Goal: Transaction & Acquisition: Purchase product/service

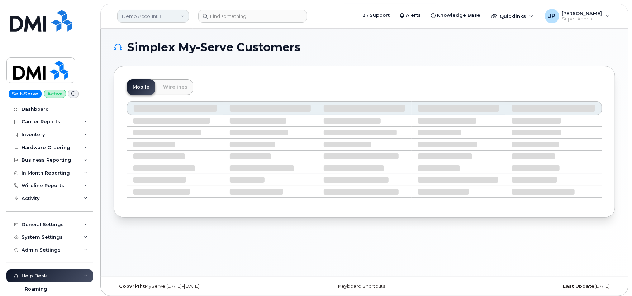
click at [183, 15] on link "Demo Account 1" at bounding box center [153, 16] width 72 height 13
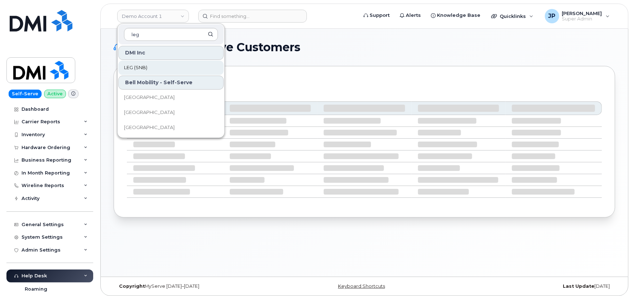
type input "leg"
click at [138, 64] on span "LEG (SNB)" at bounding box center [135, 67] width 23 height 7
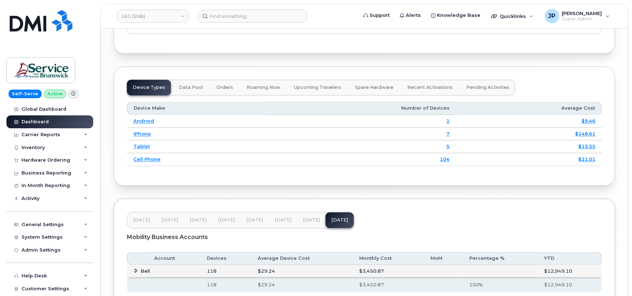
scroll to position [948, 0]
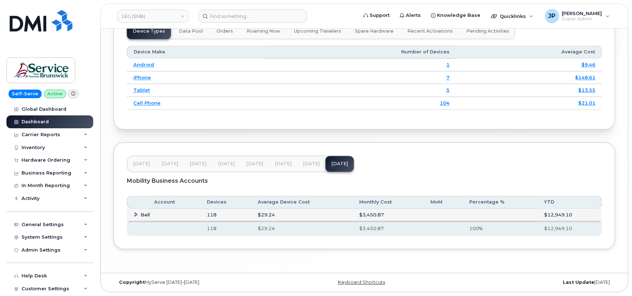
click at [133, 213] on span at bounding box center [136, 215] width 6 height 6
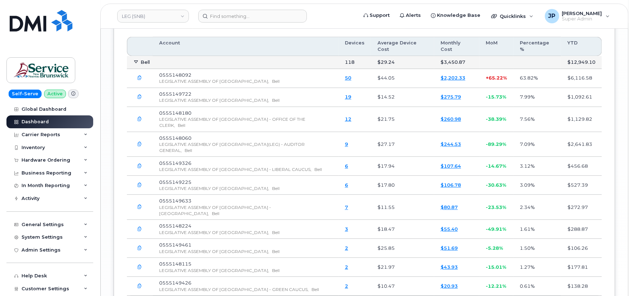
scroll to position [1108, 0]
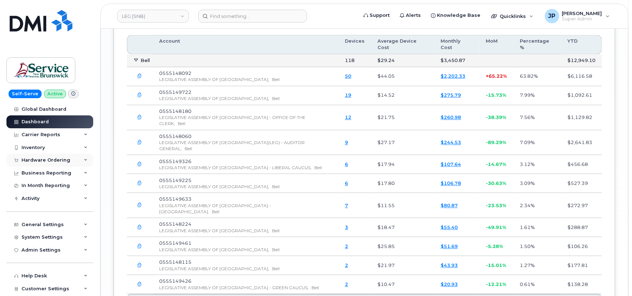
click at [47, 161] on div "Hardware Ordering" at bounding box center [45, 160] width 49 height 6
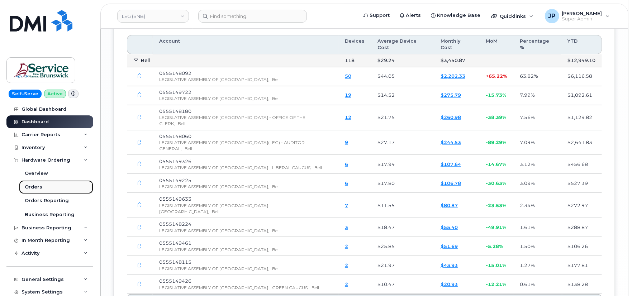
click at [40, 187] on div "Orders" at bounding box center [34, 187] width 18 height 6
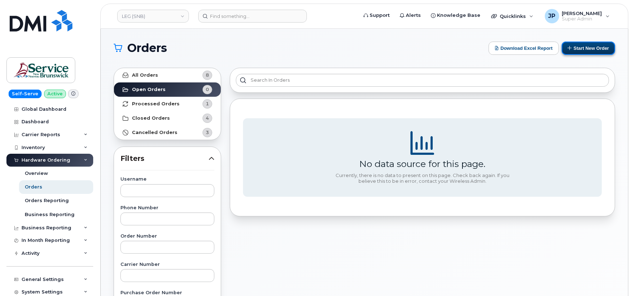
click at [588, 47] on button "Start New Order" at bounding box center [587, 48] width 53 height 13
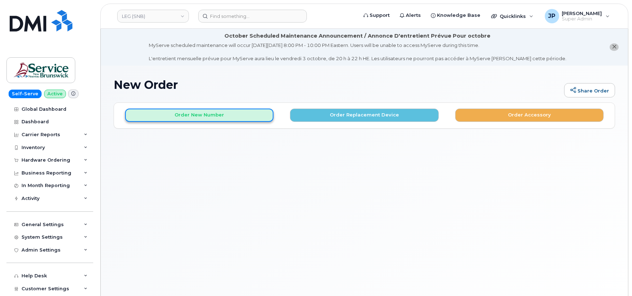
click at [220, 116] on button "Order New Number" at bounding box center [199, 115] width 148 height 13
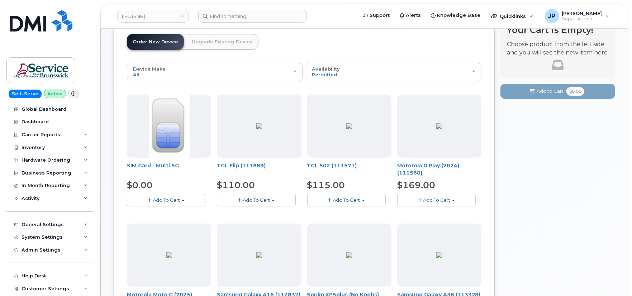
scroll to position [80, 0]
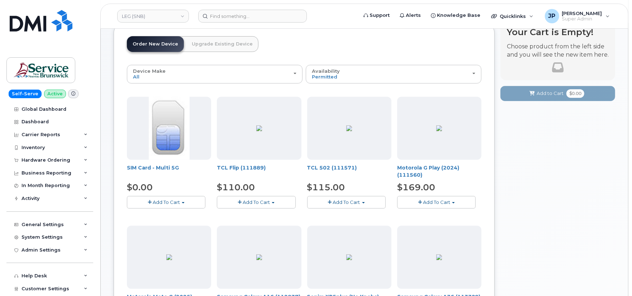
click at [259, 203] on span "Add To Cart" at bounding box center [256, 202] width 27 height 6
click at [249, 203] on span "Add To Cart" at bounding box center [256, 202] width 27 height 6
click at [251, 203] on span "Add To Cart" at bounding box center [256, 202] width 27 height 6
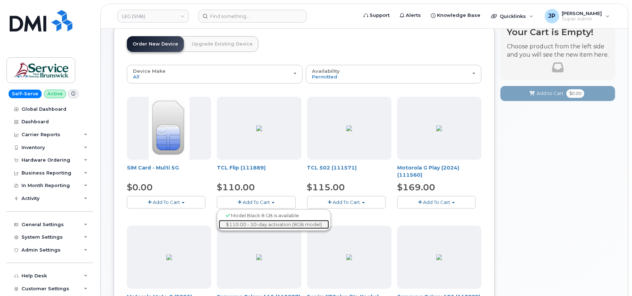
click at [245, 221] on link "$110.00 - 30-day activation (8GB model)" at bounding box center [274, 224] width 110 height 9
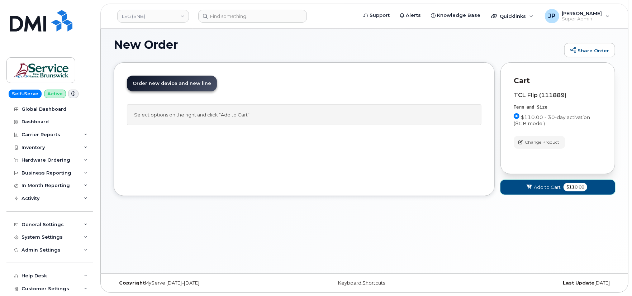
click at [528, 181] on button "Add to Cart $110.00" at bounding box center [557, 187] width 115 height 15
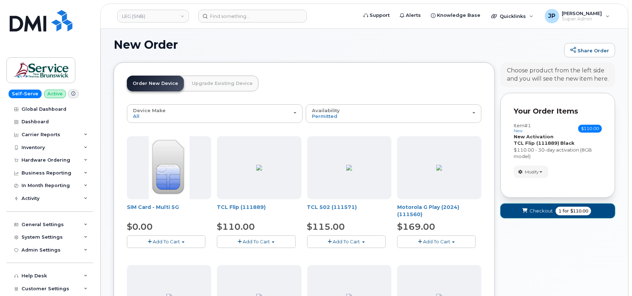
click at [527, 208] on icon "submit" at bounding box center [524, 210] width 5 height 5
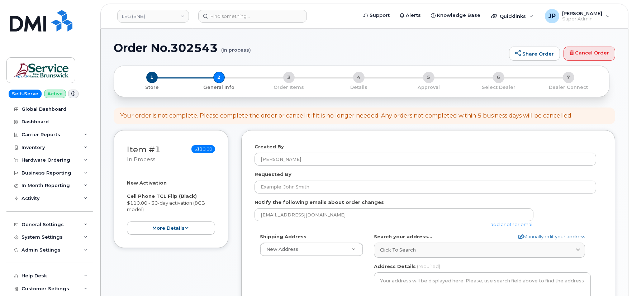
select select
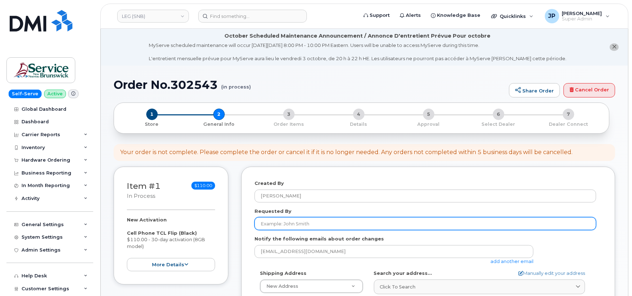
click at [325, 220] on input "Requested By" at bounding box center [424, 223] width 341 height 13
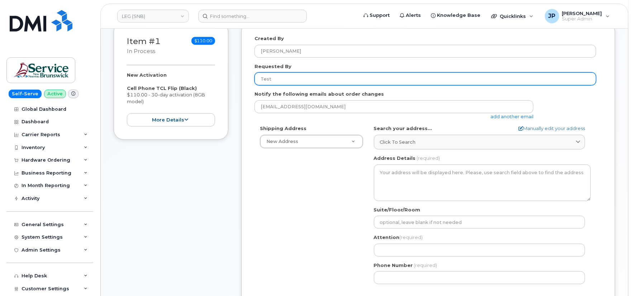
scroll to position [159, 0]
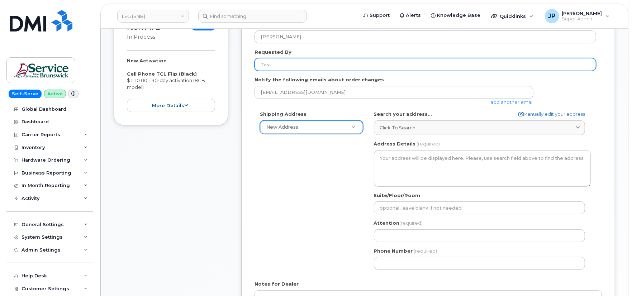
type input "Test"
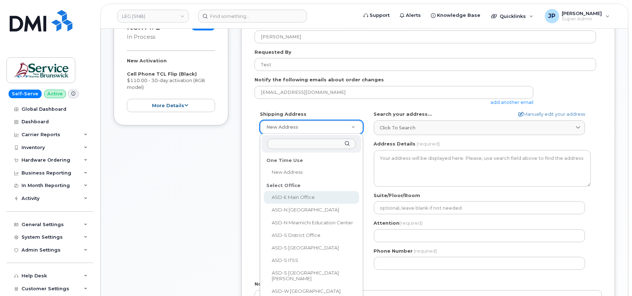
select select
type textarea "200-1077 St George Blvd Moncton New Brunswick E1E 4C9"
type input "Melissa McEachern"
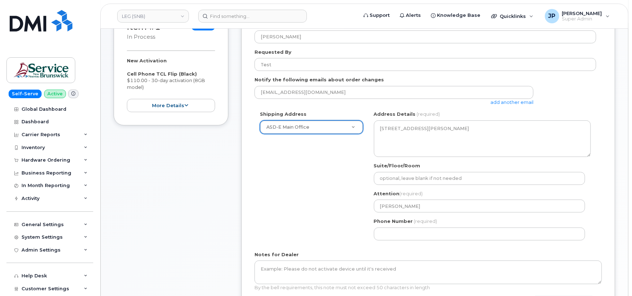
click at [321, 171] on div "Shipping Address ASD-E Main Office New Address ASD-E Main Office ASD-N Bathurst…" at bounding box center [424, 178] width 341 height 135
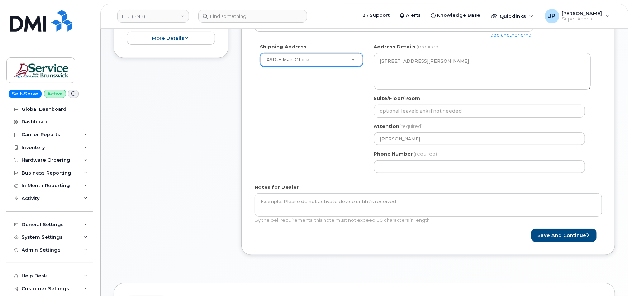
scroll to position [278, 0]
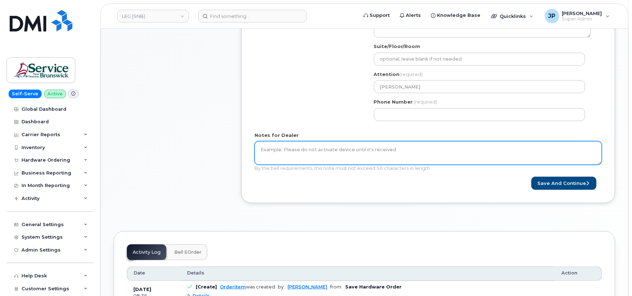
click at [343, 158] on textarea "Notes for Dealer" at bounding box center [427, 153] width 347 height 24
type textarea "Test"
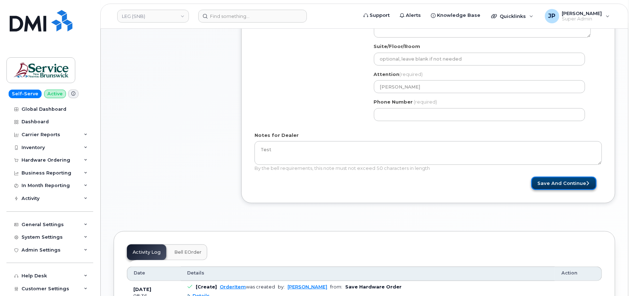
click at [558, 183] on button "Save and Continue" at bounding box center [563, 183] width 65 height 13
click at [411, 107] on div "Phone Number (required)" at bounding box center [482, 110] width 217 height 23
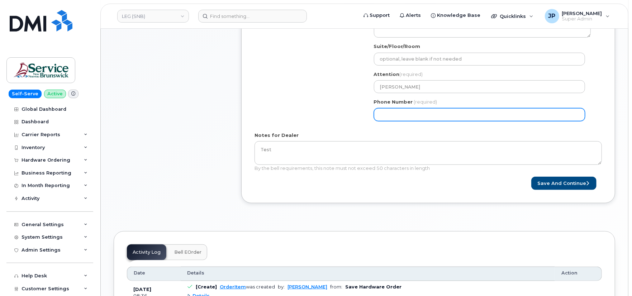
click at [411, 111] on input "Phone Number" at bounding box center [479, 114] width 211 height 13
select select
type input "444555676"
select select
type input "4445556767"
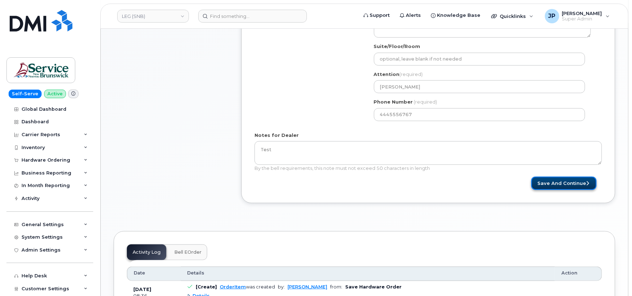
click at [564, 182] on button "Save and Continue" at bounding box center [563, 183] width 65 height 13
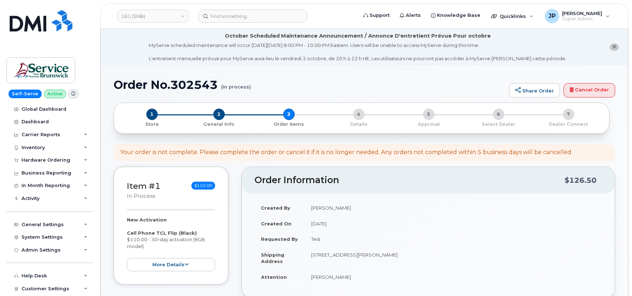
select select
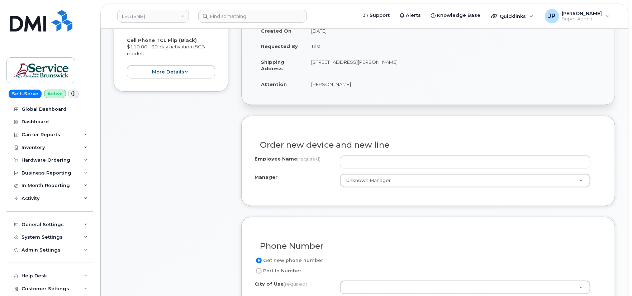
scroll to position [199, 0]
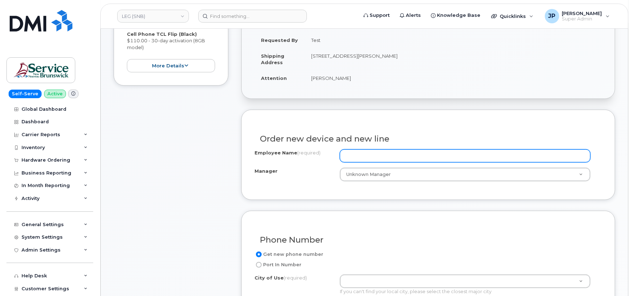
click at [376, 158] on input "Employee Name (required)" at bounding box center [465, 155] width 250 height 13
type input "Test"
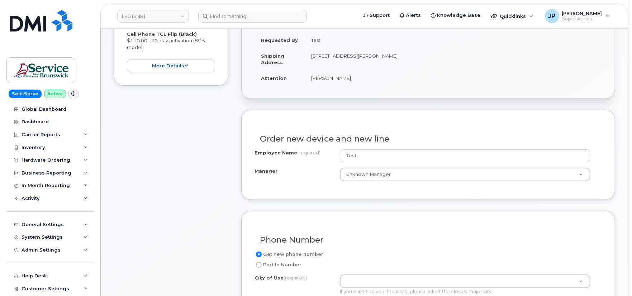
click at [291, 180] on div "Manager Unknown Manager Manager Manager Unknown Manager" at bounding box center [427, 175] width 347 height 14
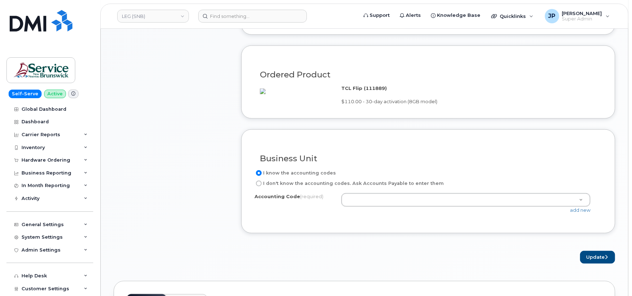
scroll to position [557, 0]
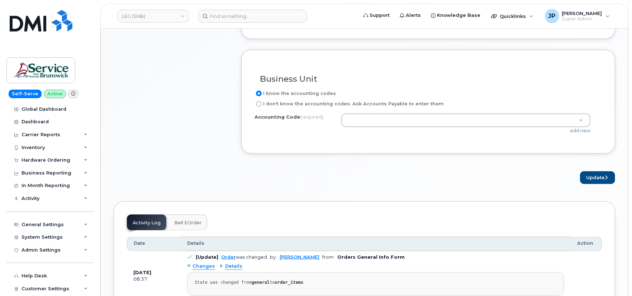
click at [258, 107] on input "I don't know the accounting codes. Ask Accounts Payable to enter them" at bounding box center [259, 104] width 6 height 6
radio input "true"
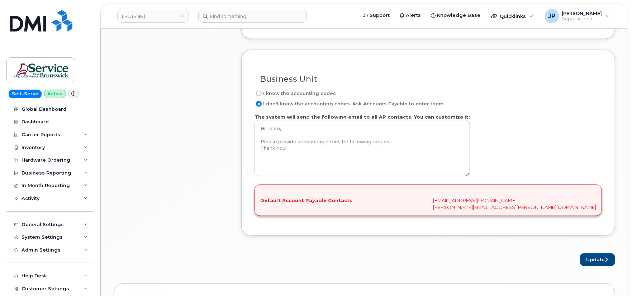
click at [259, 98] on label "I know the accounting codes" at bounding box center [294, 93] width 81 height 9
click at [259, 96] on input "I know the accounting codes" at bounding box center [259, 94] width 6 height 6
radio input "true"
select select
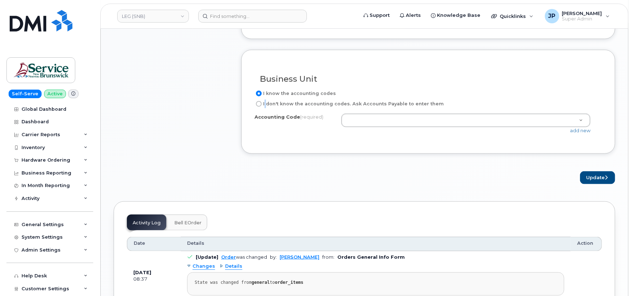
click at [263, 108] on label "I don't know the accounting codes. Ask Accounts Payable to enter them" at bounding box center [348, 104] width 189 height 9
drag, startPoint x: 263, startPoint y: 157, endPoint x: 256, endPoint y: 162, distance: 8.2
click at [256, 108] on label "I don't know the accounting codes. Ask Accounts Payable to enter them" at bounding box center [348, 104] width 189 height 9
click at [256, 107] on input "I don't know the accounting codes. Ask Accounts Payable to enter them" at bounding box center [259, 104] width 6 height 6
radio input "true"
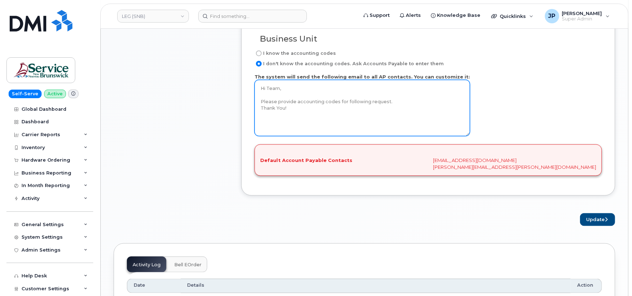
scroll to position [597, 0]
click at [310, 136] on textarea "Hi Team, Please provide accounting codes for following request. Thank You!" at bounding box center [361, 108] width 215 height 56
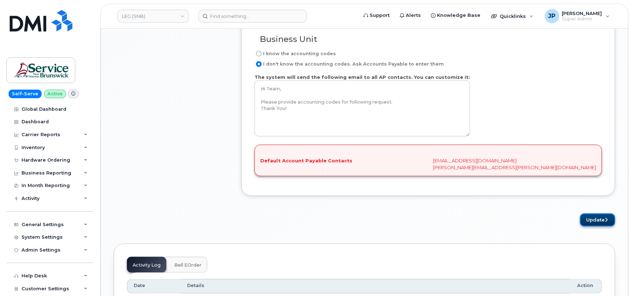
click at [599, 227] on button "Update" at bounding box center [597, 219] width 35 height 13
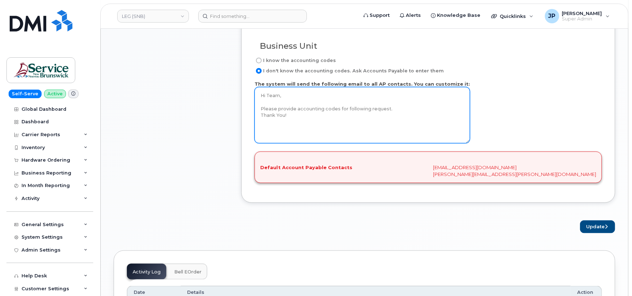
scroll to position [630, 0]
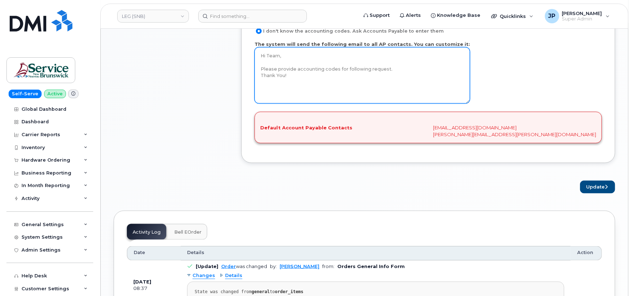
click at [296, 104] on textarea "Hi Team, Please provide accounting codes for following request. Thank You!" at bounding box center [361, 75] width 215 height 56
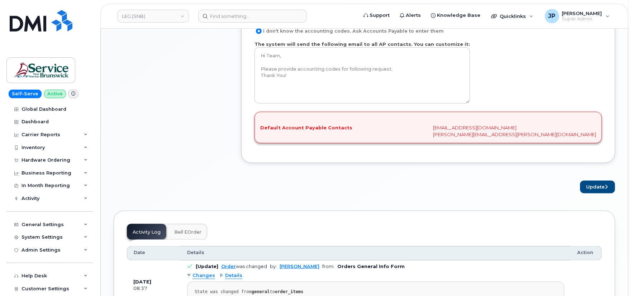
click at [273, 25] on label "I know the accounting codes" at bounding box center [294, 20] width 81 height 9
click at [261, 24] on input "I know the accounting codes" at bounding box center [259, 21] width 6 height 6
radio input "true"
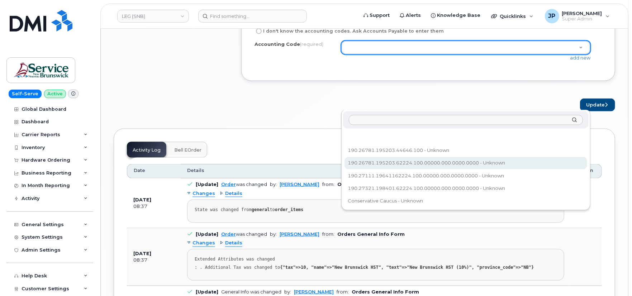
select select "190.26781.195203.62224.100.00000.000.0000.0000"
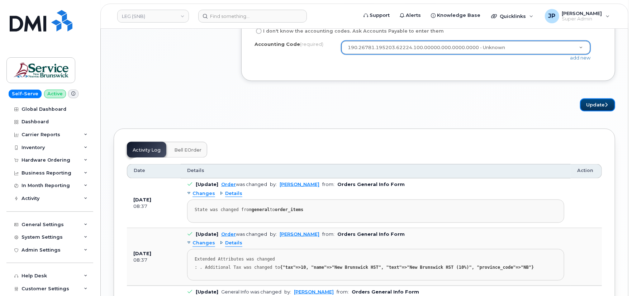
click at [599, 112] on button "Update" at bounding box center [597, 105] width 35 height 13
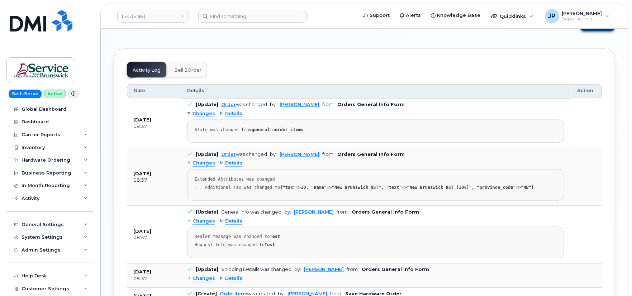
click at [584, 32] on button "Update" at bounding box center [597, 25] width 35 height 13
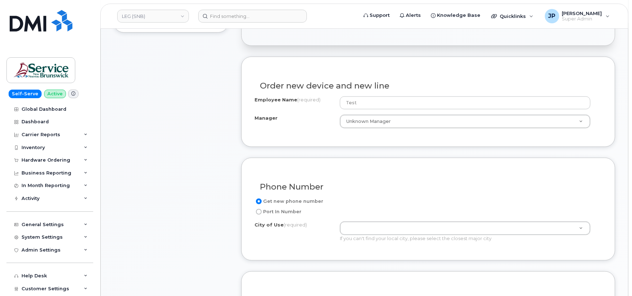
scroll to position [232, 0]
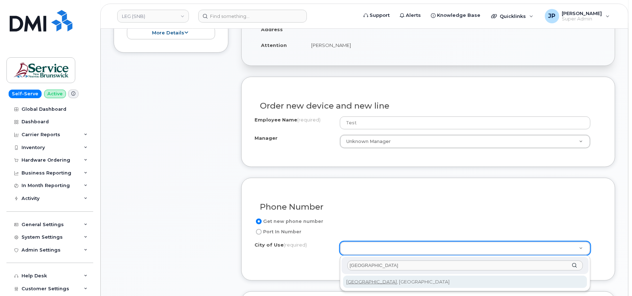
type input "Edmonton"
type input "182"
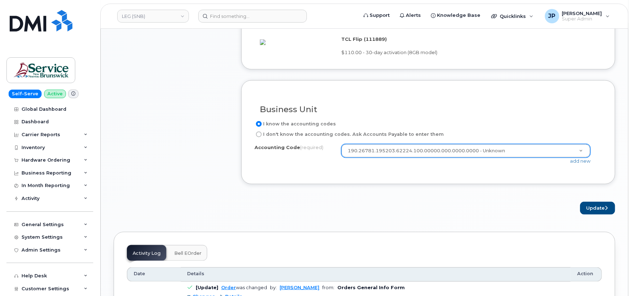
scroll to position [550, 0]
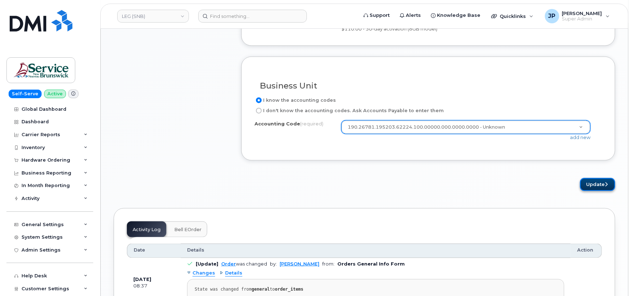
drag, startPoint x: 594, startPoint y: 237, endPoint x: 586, endPoint y: 237, distance: 7.5
click at [595, 191] on button "Update" at bounding box center [597, 184] width 35 height 13
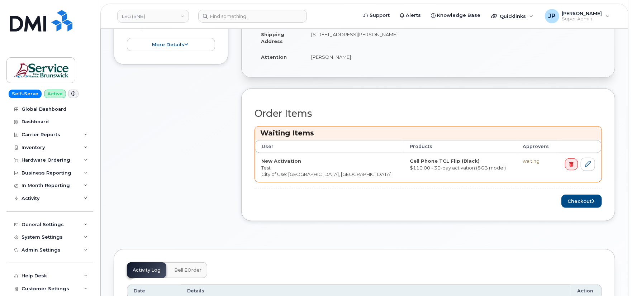
scroll to position [278, 0]
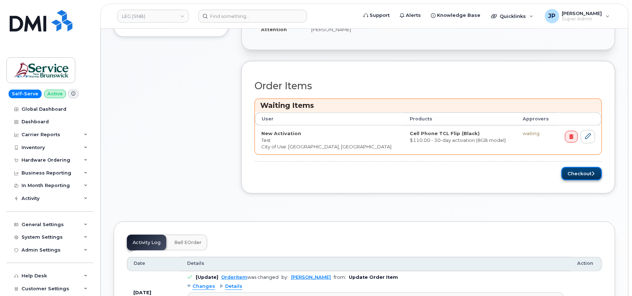
click at [571, 173] on button "Checkout" at bounding box center [581, 173] width 40 height 13
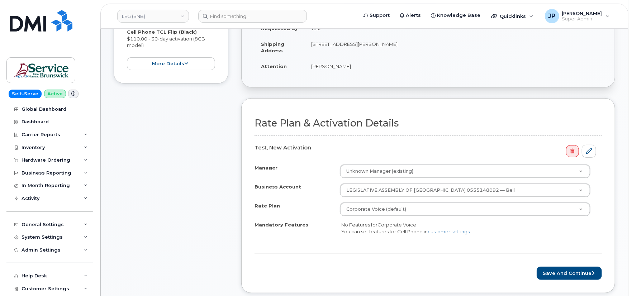
scroll to position [199, 0]
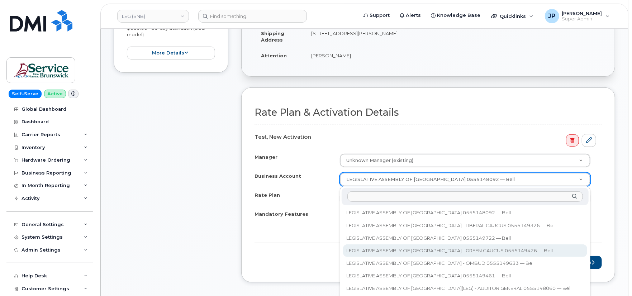
select select "13166"
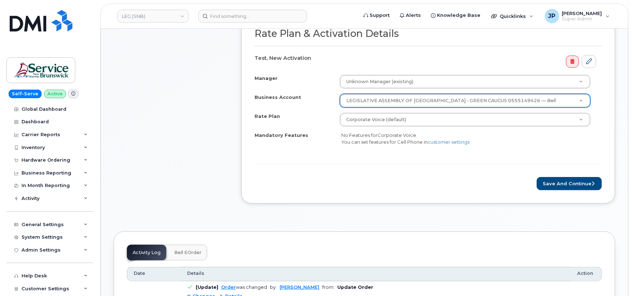
scroll to position [278, 0]
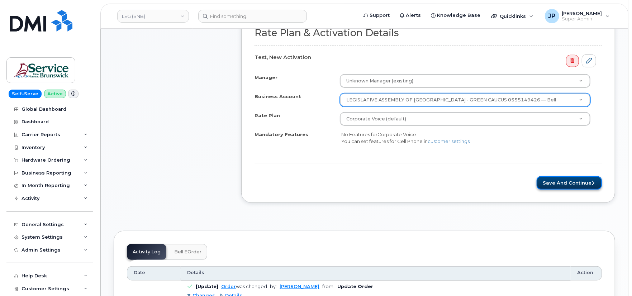
click at [578, 180] on button "Save and Continue" at bounding box center [568, 182] width 65 height 13
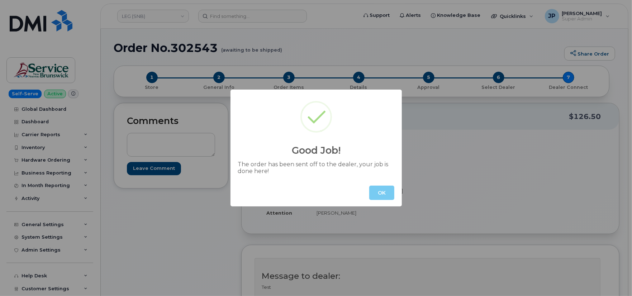
click at [387, 191] on button "OK" at bounding box center [381, 193] width 25 height 14
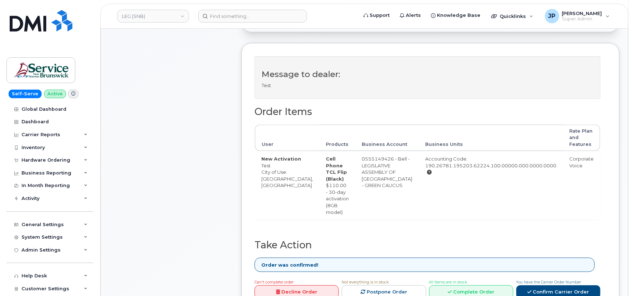
scroll to position [278, 0]
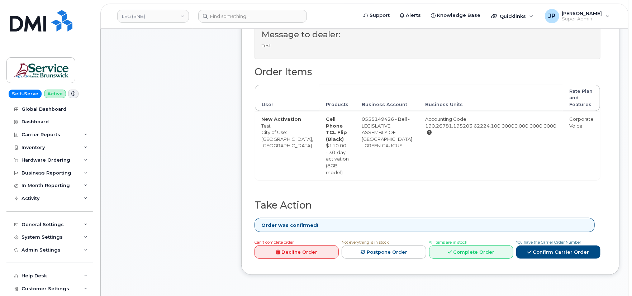
click at [370, 147] on td "0555149426 - Bell - LEGISLATIVE ASSEMBLY OF [GEOGRAPHIC_DATA] - GREEN CAUCUS" at bounding box center [386, 145] width 63 height 69
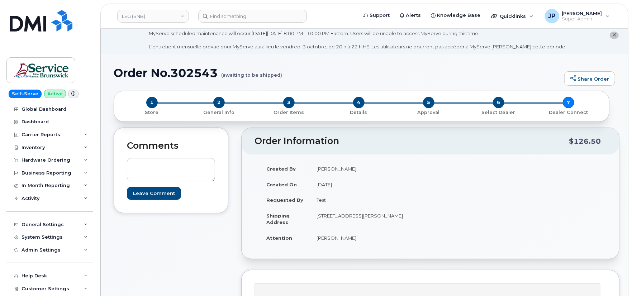
scroll to position [0, 0]
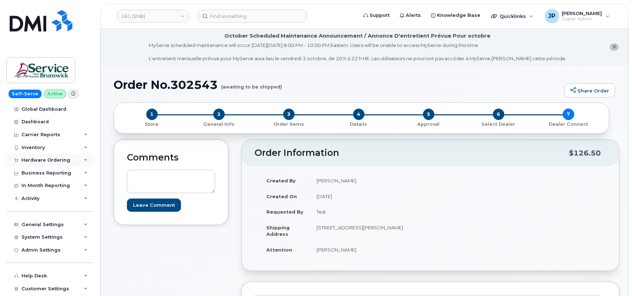
click at [48, 160] on div "Hardware Ordering" at bounding box center [45, 160] width 49 height 6
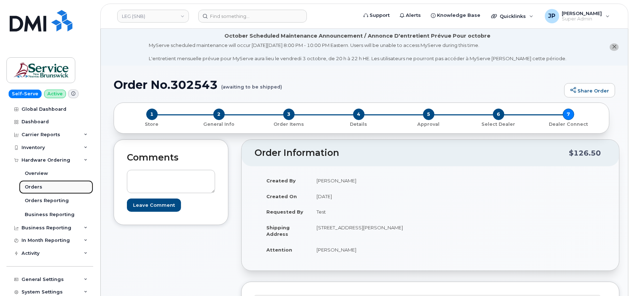
click at [40, 184] on div "Orders" at bounding box center [34, 187] width 18 height 6
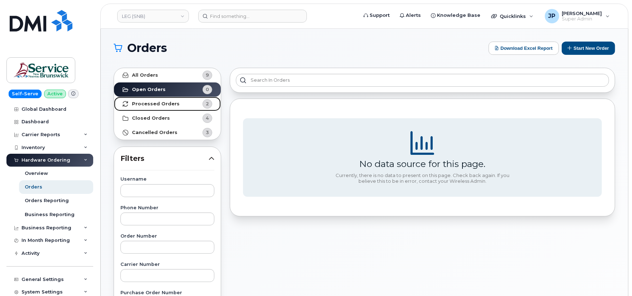
click at [156, 100] on link "Processed Orders 2" at bounding box center [167, 104] width 107 height 14
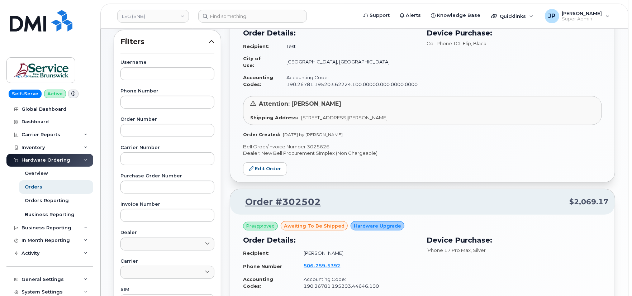
scroll to position [119, 0]
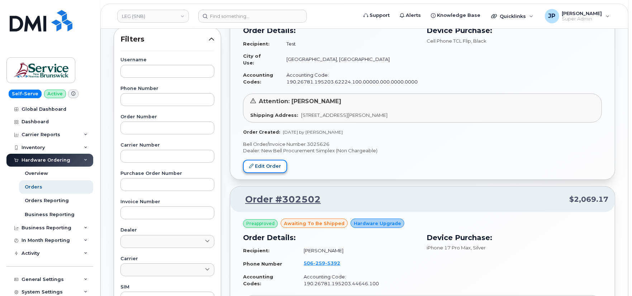
click at [273, 160] on link "Edit Order" at bounding box center [265, 166] width 44 height 13
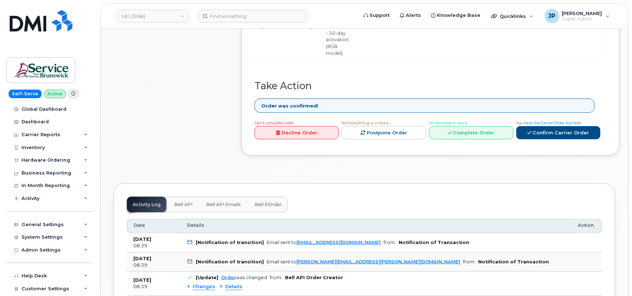
scroll to position [398, 0]
click at [299, 126] on link "Decline Order" at bounding box center [296, 132] width 84 height 13
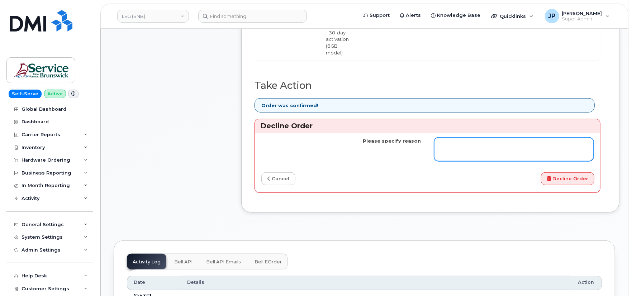
click at [524, 140] on textarea "Please specify reason" at bounding box center [514, 150] width 160 height 24
type textarea "This was a test"
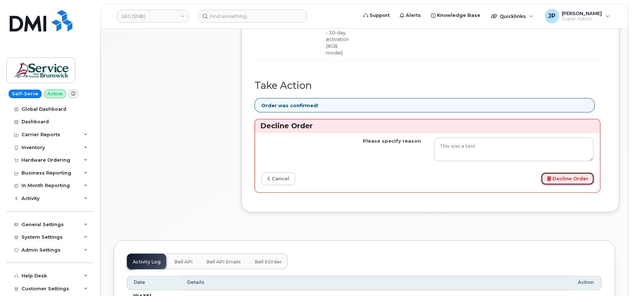
click at [567, 172] on button "Decline Order" at bounding box center [567, 178] width 53 height 13
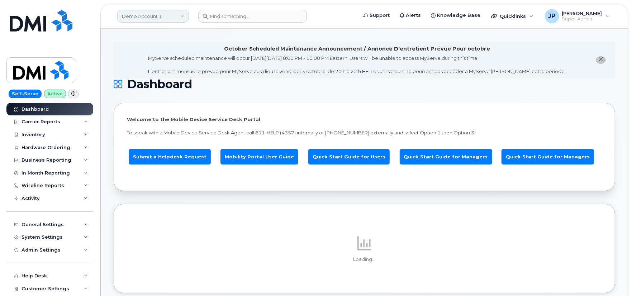
click at [145, 13] on link "Demo Account 1" at bounding box center [153, 16] width 72 height 13
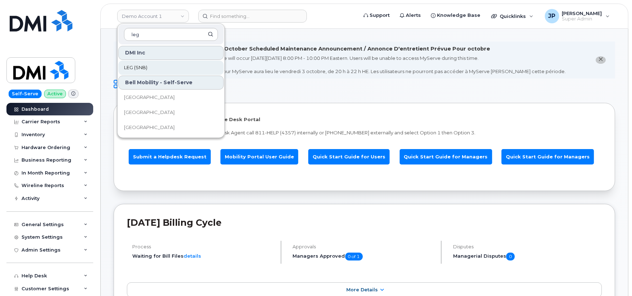
type input "leg"
click at [139, 62] on link "LEG (SNB)" at bounding box center [170, 68] width 105 height 14
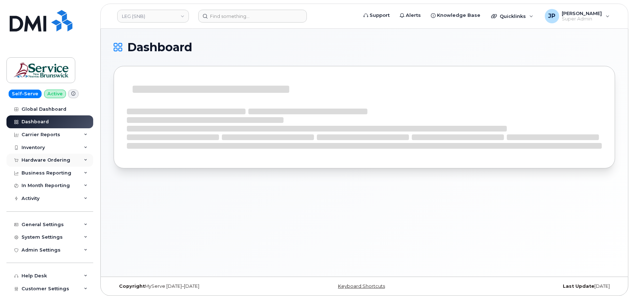
click at [46, 159] on div "Hardware Ordering" at bounding box center [45, 160] width 49 height 6
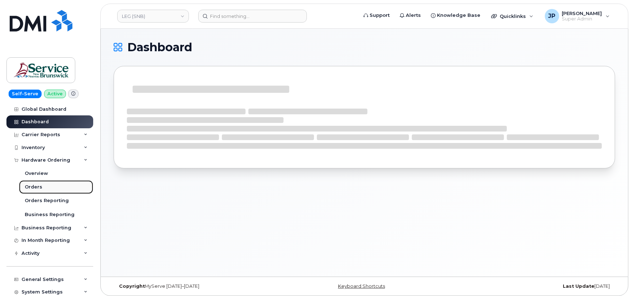
click at [34, 184] on div "Orders" at bounding box center [34, 187] width 18 height 6
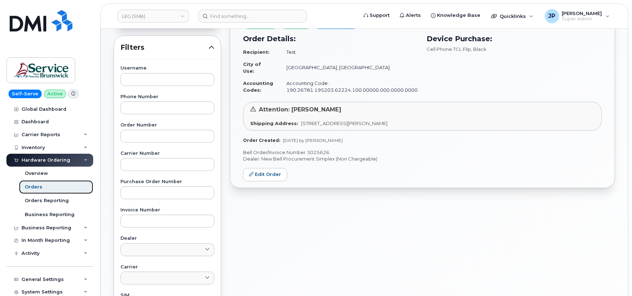
scroll to position [119, 0]
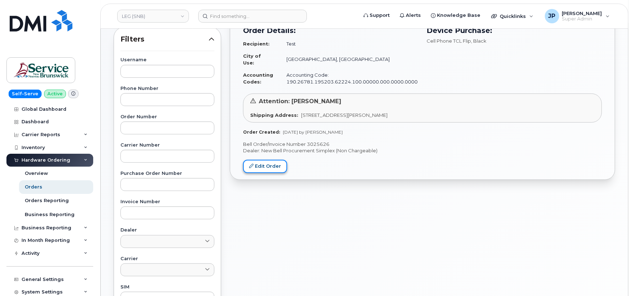
click at [269, 162] on link "Edit Order" at bounding box center [265, 166] width 44 height 13
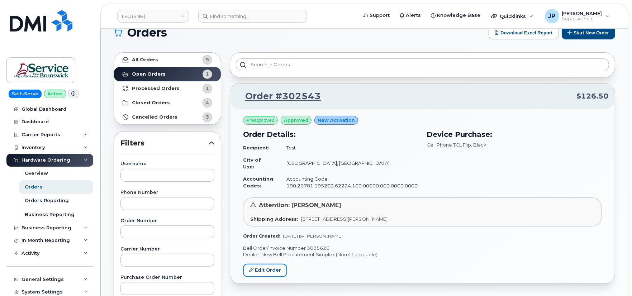
scroll to position [0, 0]
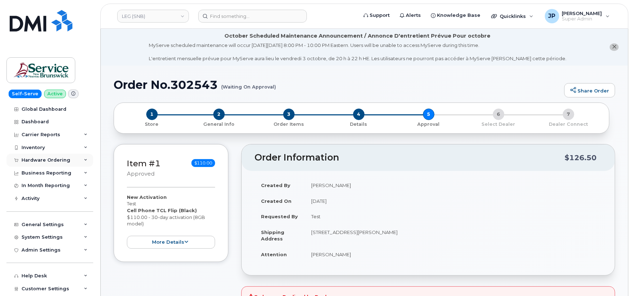
click at [49, 159] on div "Hardware Ordering" at bounding box center [45, 160] width 49 height 6
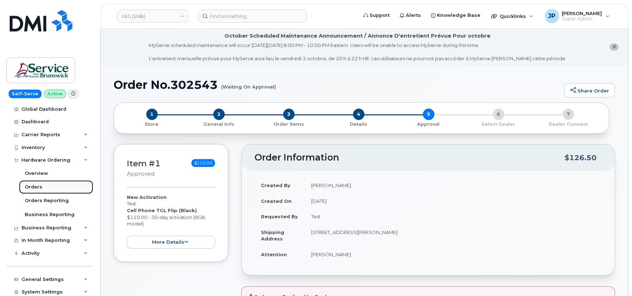
click at [40, 185] on div "Orders" at bounding box center [34, 187] width 18 height 6
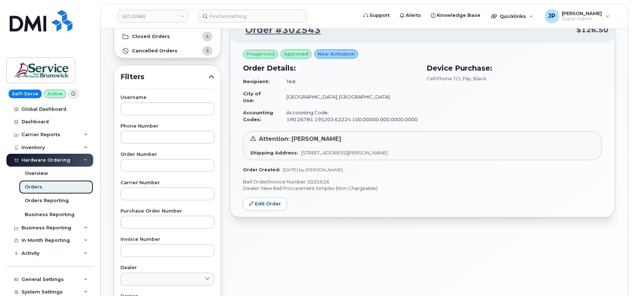
scroll to position [103, 0]
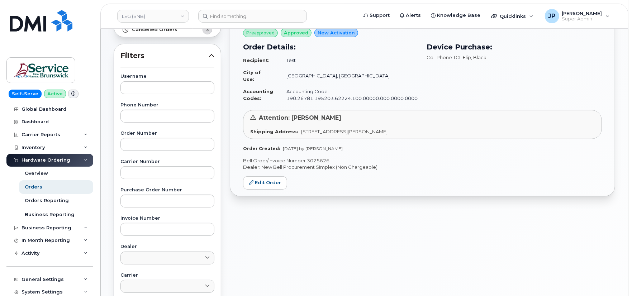
click at [392, 228] on div "Order #302543 $126.50 Preapproved approved New Activation Order Details: Recipi…" at bounding box center [422, 212] width 394 height 503
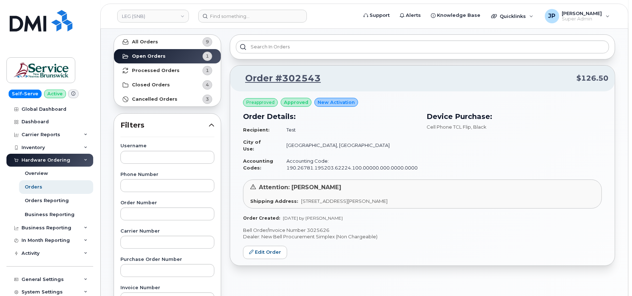
scroll to position [0, 0]
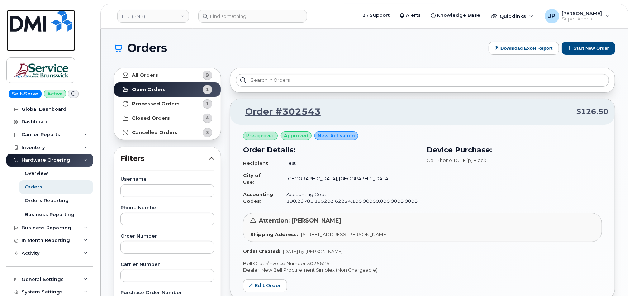
click at [13, 21] on img at bounding box center [41, 20] width 63 height 21
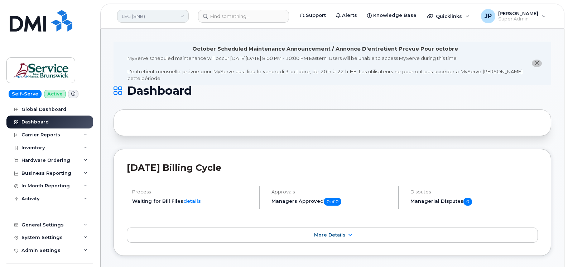
click at [173, 11] on link "LEG (SNB)" at bounding box center [153, 16] width 72 height 13
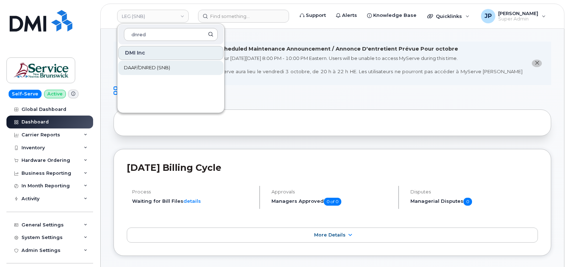
type input "dnred"
click at [162, 71] on span "DAAF/DNRED (SNB)" at bounding box center [147, 67] width 46 height 7
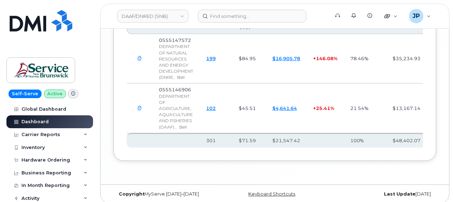
scroll to position [1319, 0]
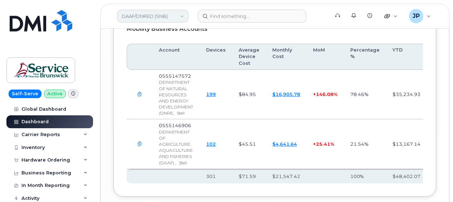
click at [145, 14] on link "DAAF/DNRED (SNB)" at bounding box center [153, 16] width 72 height 13
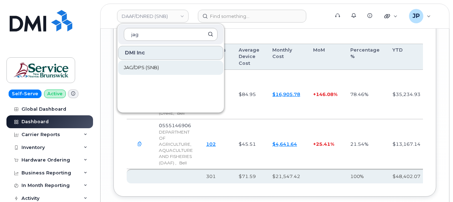
type input "jag"
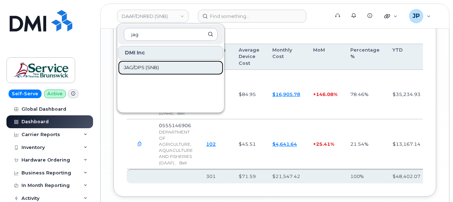
click at [151, 67] on span "JAG/DPS (SNB)" at bounding box center [141, 67] width 35 height 7
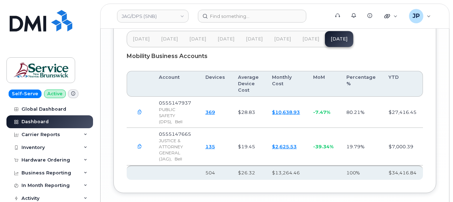
scroll to position [1328, 0]
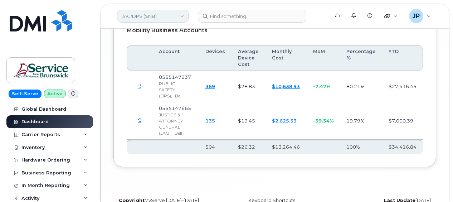
click at [155, 17] on link "JAG/DPS (SNB)" at bounding box center [153, 16] width 72 height 13
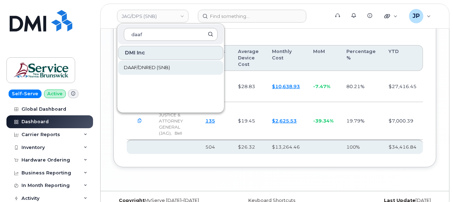
type input "daaf"
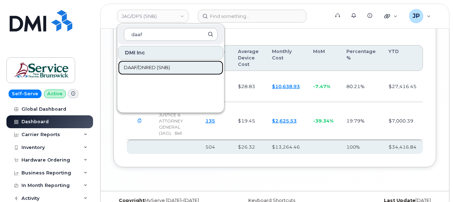
click at [147, 63] on link "DAAF/DNRED (SNB)" at bounding box center [170, 68] width 105 height 14
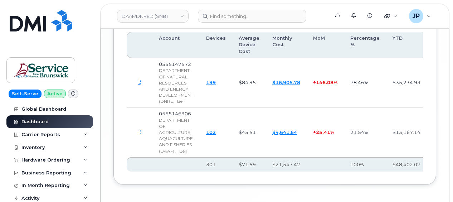
scroll to position [1354, 0]
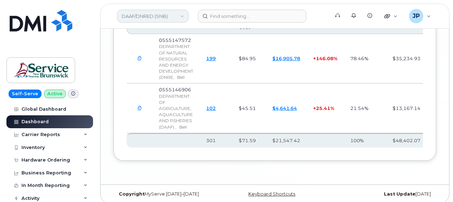
click at [153, 16] on link "DAAF/DNRED (SNB)" at bounding box center [153, 16] width 72 height 13
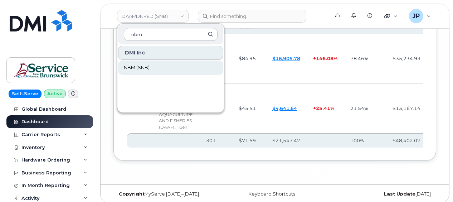
type input "nbm"
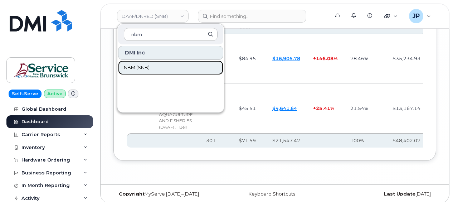
click at [160, 69] on link "NBM (SNB)" at bounding box center [170, 68] width 105 height 14
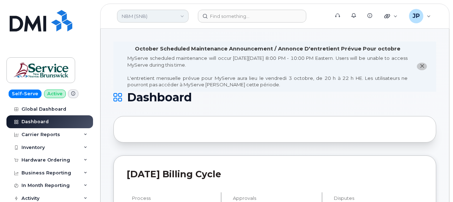
click at [153, 16] on link "NBM (SNB)" at bounding box center [153, 16] width 72 height 13
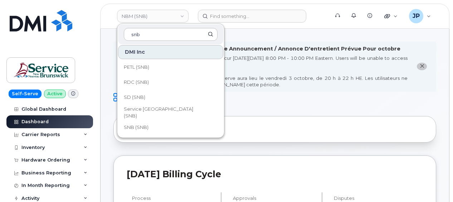
scroll to position [322, 0]
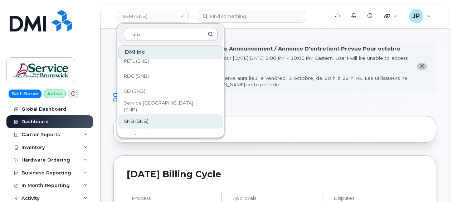
type input "snb"
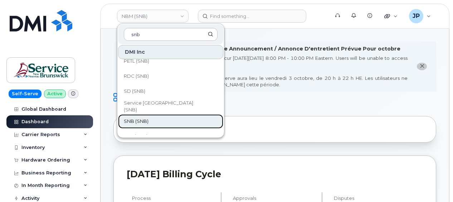
click at [159, 123] on link "SNB (SNB)" at bounding box center [170, 121] width 105 height 14
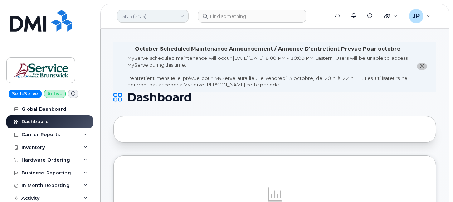
click at [139, 20] on link "SNB (SNB)" at bounding box center [153, 16] width 72 height 13
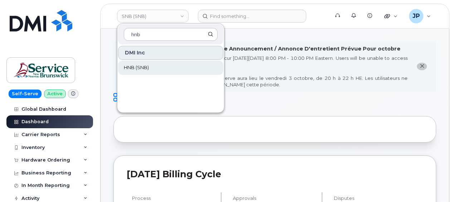
type input "hnb"
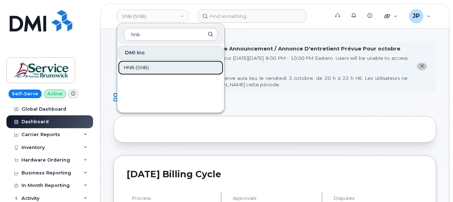
click at [147, 63] on link "HNB (SNB)" at bounding box center [170, 68] width 105 height 14
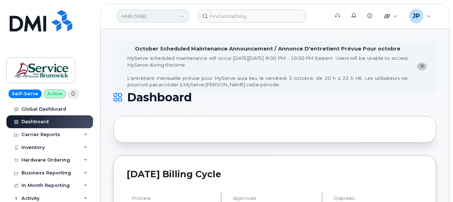
click at [151, 20] on link "HNB (SNB)" at bounding box center [153, 16] width 72 height 13
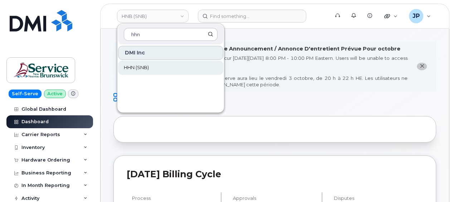
type input "hhn"
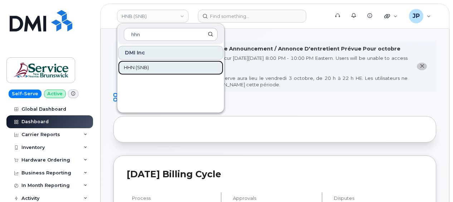
click at [156, 67] on link "HHN (SNB)" at bounding box center [170, 68] width 105 height 14
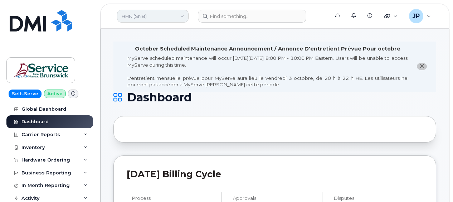
click at [164, 17] on link "HHN (SNB)" at bounding box center [153, 16] width 72 height 13
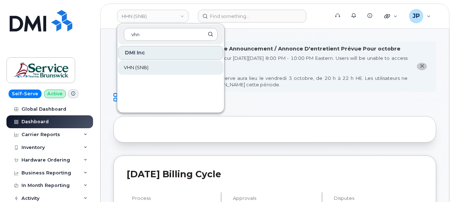
type input "vhn"
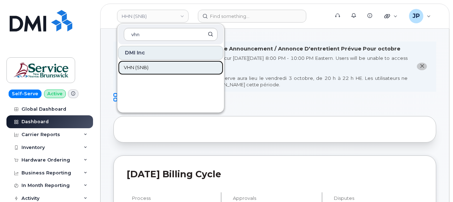
click at [156, 66] on link "VHN (SNB)" at bounding box center [170, 68] width 105 height 14
